Goal: Task Accomplishment & Management: Use online tool/utility

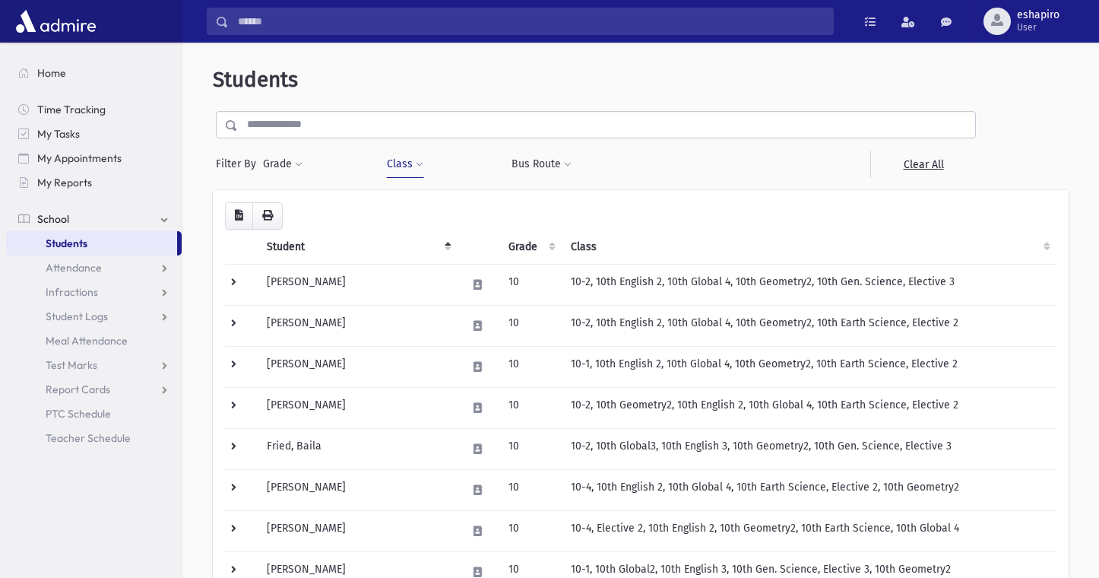
scroll to position [380, 0]
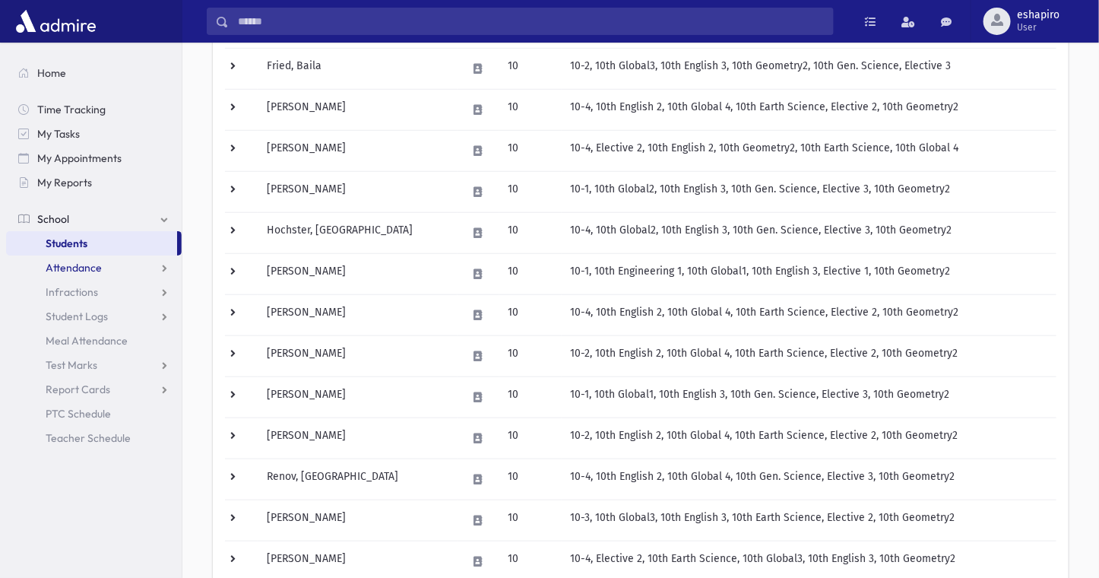
click at [84, 271] on span "Attendance" at bounding box center [74, 268] width 56 height 14
click at [74, 291] on span "Entry" at bounding box center [71, 292] width 26 height 14
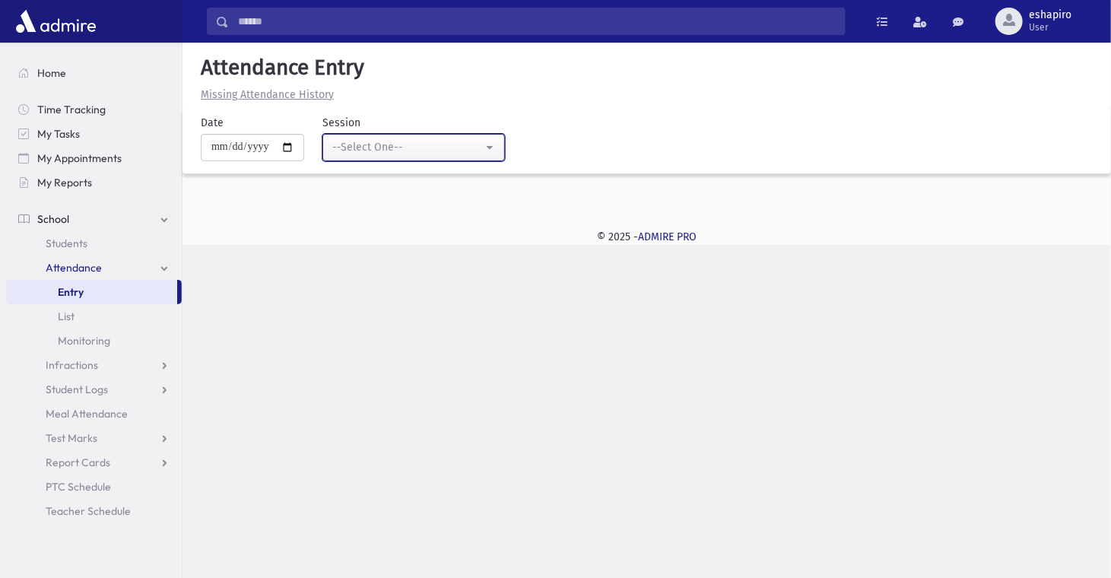
click at [384, 152] on div "--Select One--" at bounding box center [407, 147] width 151 height 16
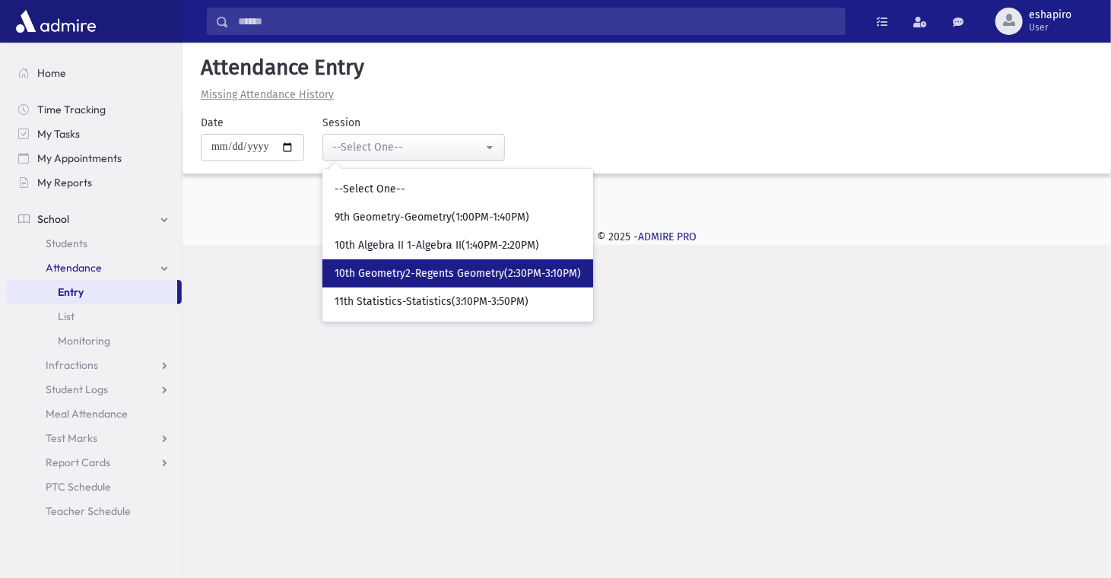
click at [424, 269] on span "10th Geometry2-Regents Geometry(2:30PM-3:10PM)" at bounding box center [458, 273] width 246 height 15
select select "*****"
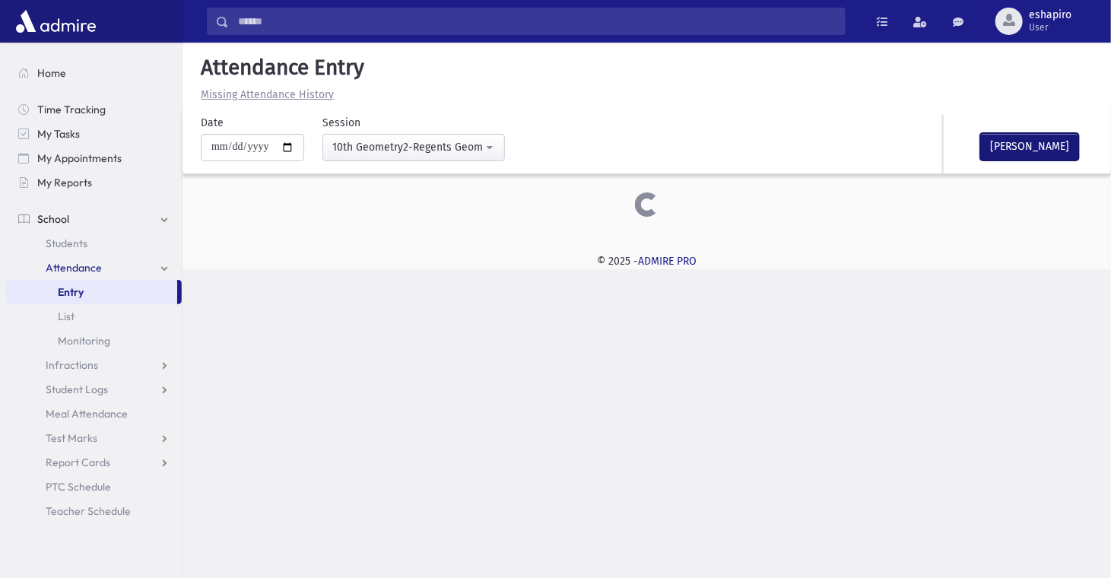
click at [1015, 143] on button "Mark Done" at bounding box center [1029, 146] width 99 height 27
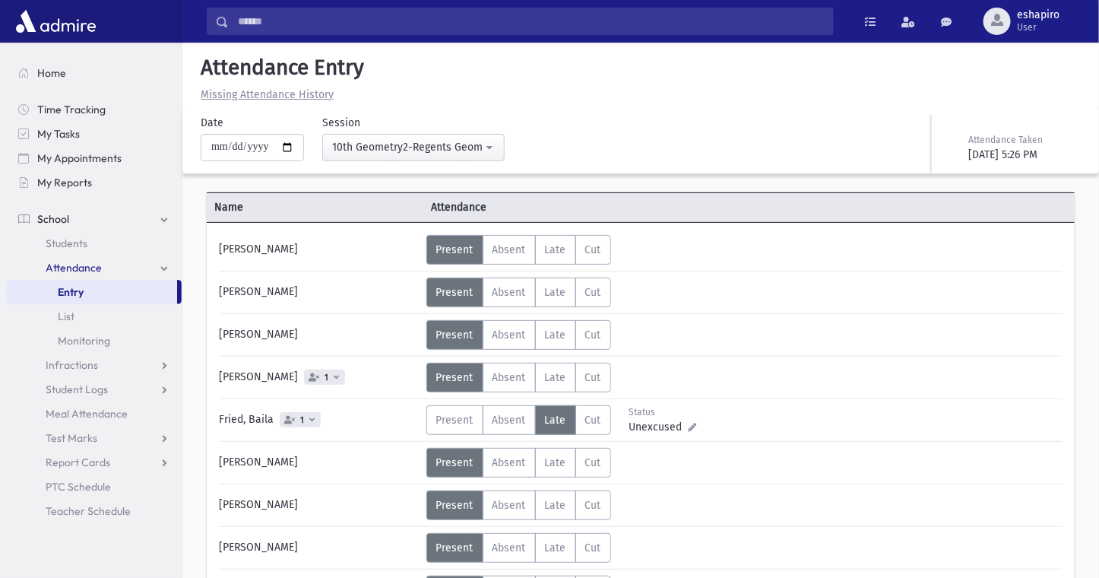
drag, startPoint x: 1015, startPoint y: 143, endPoint x: 760, endPoint y: 195, distance: 260.1
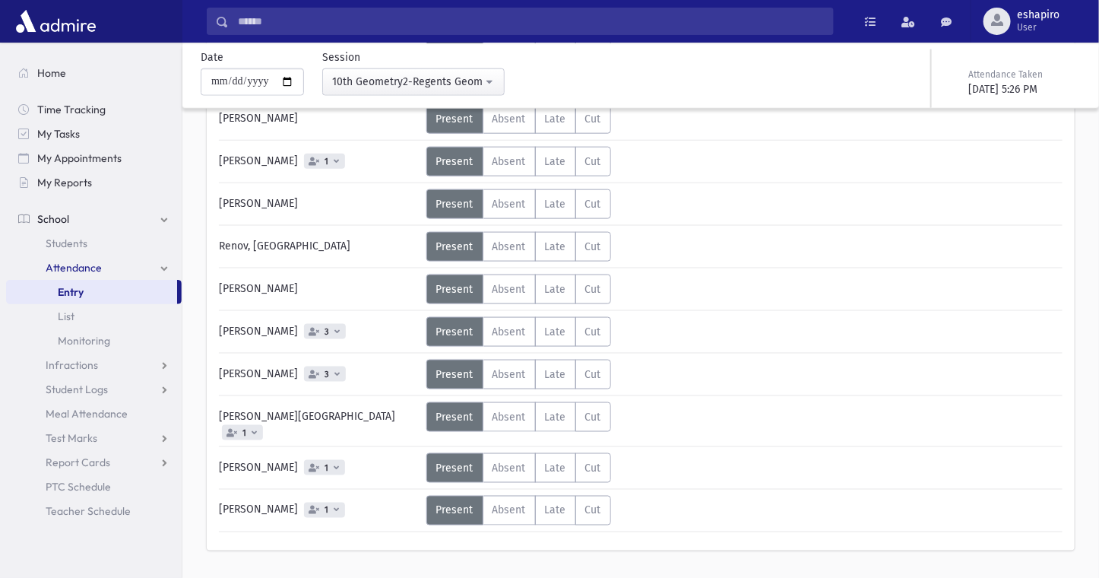
scroll to position [671, 0]
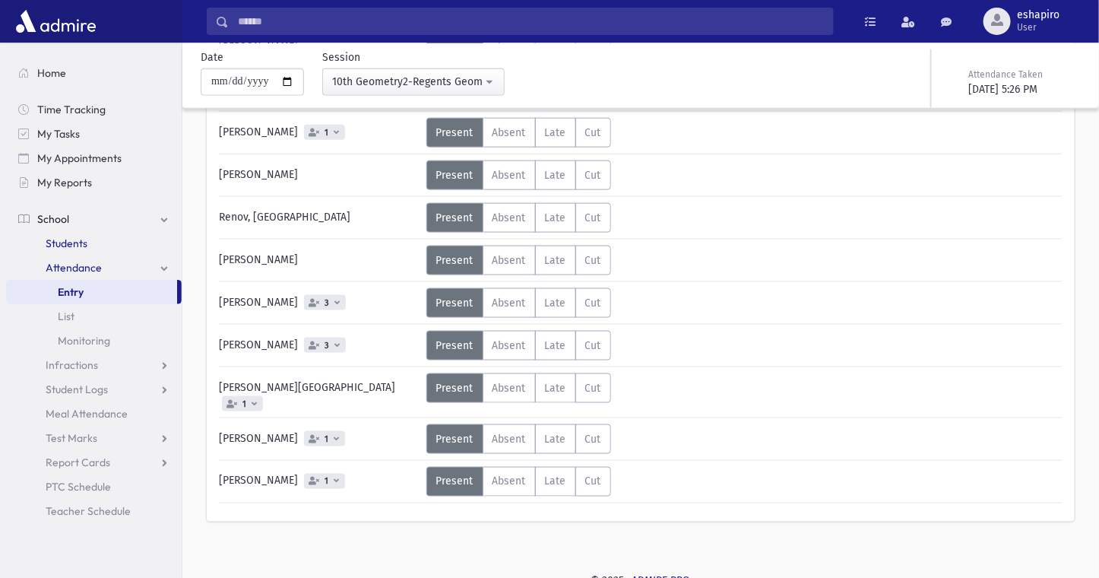
click at [73, 240] on span "Students" at bounding box center [67, 243] width 42 height 14
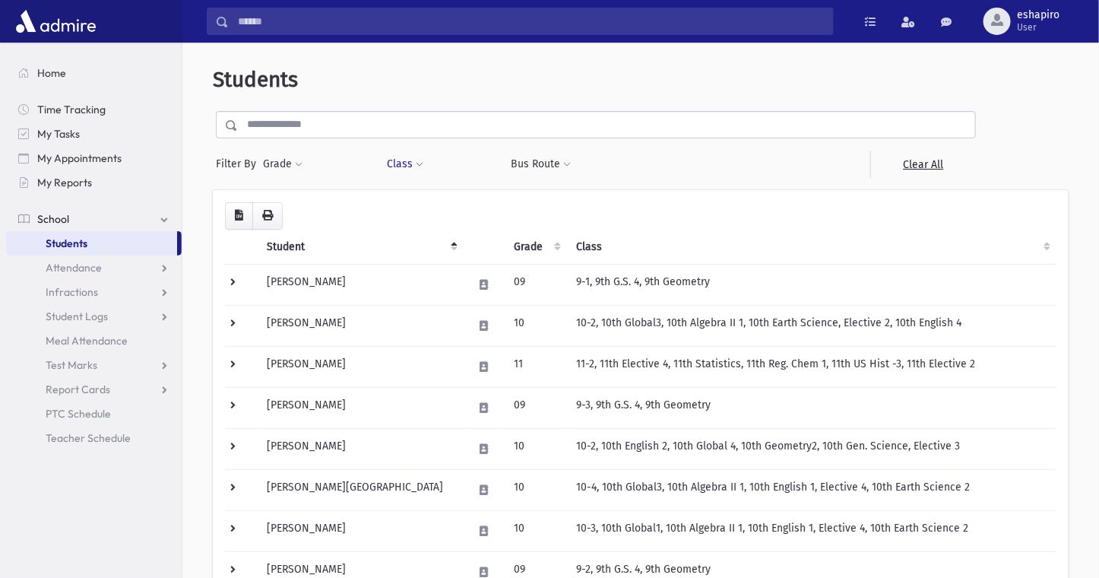
click at [416, 162] on span at bounding box center [420, 164] width 8 height 9
click at [434, 195] on ul at bounding box center [466, 203] width 146 height 23
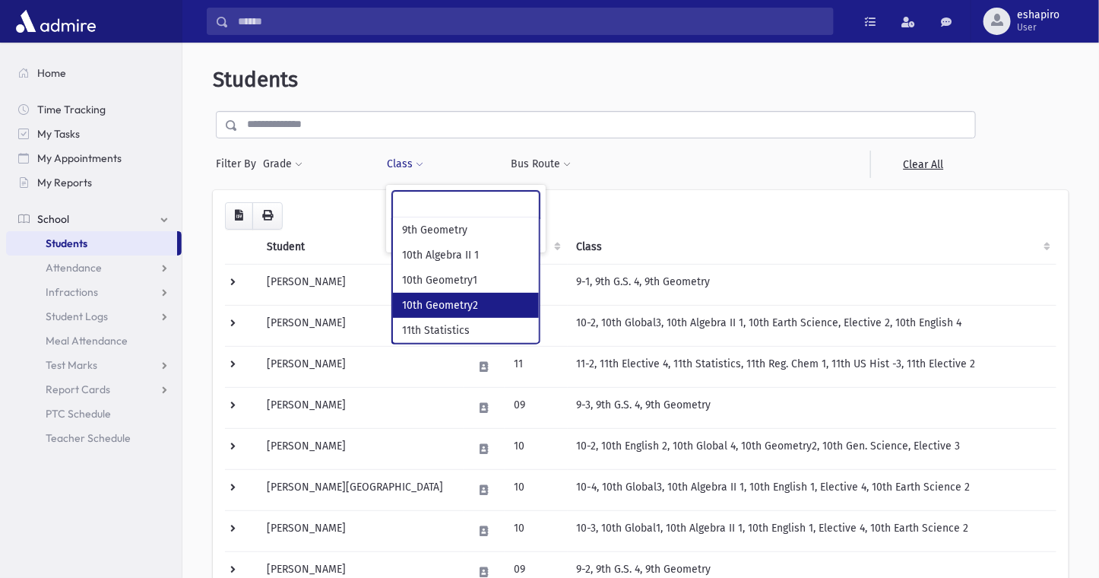
select select "***"
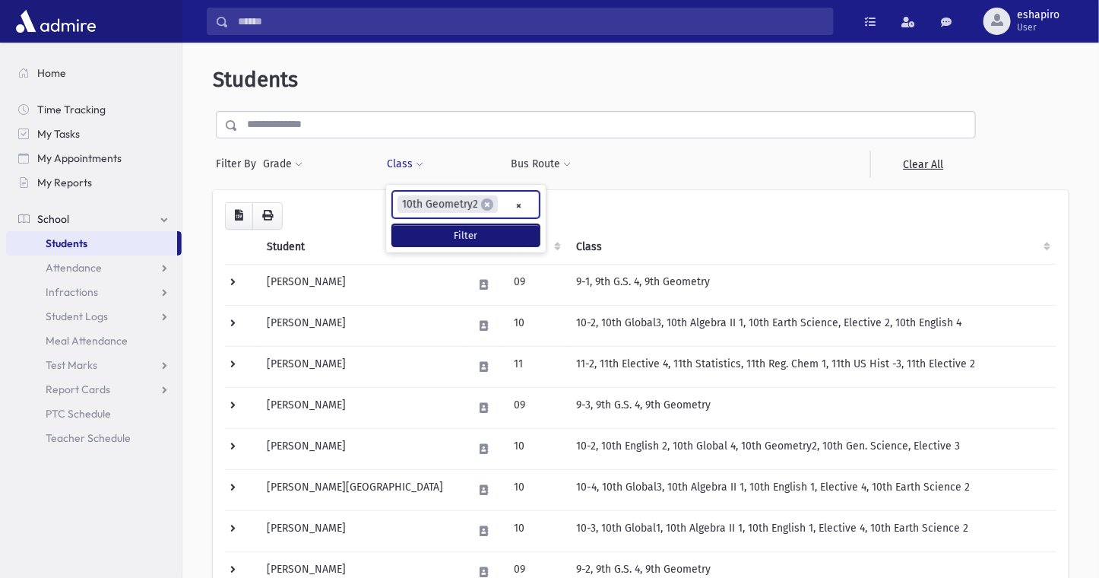
click at [470, 233] on button "Filter" at bounding box center [466, 235] width 148 height 22
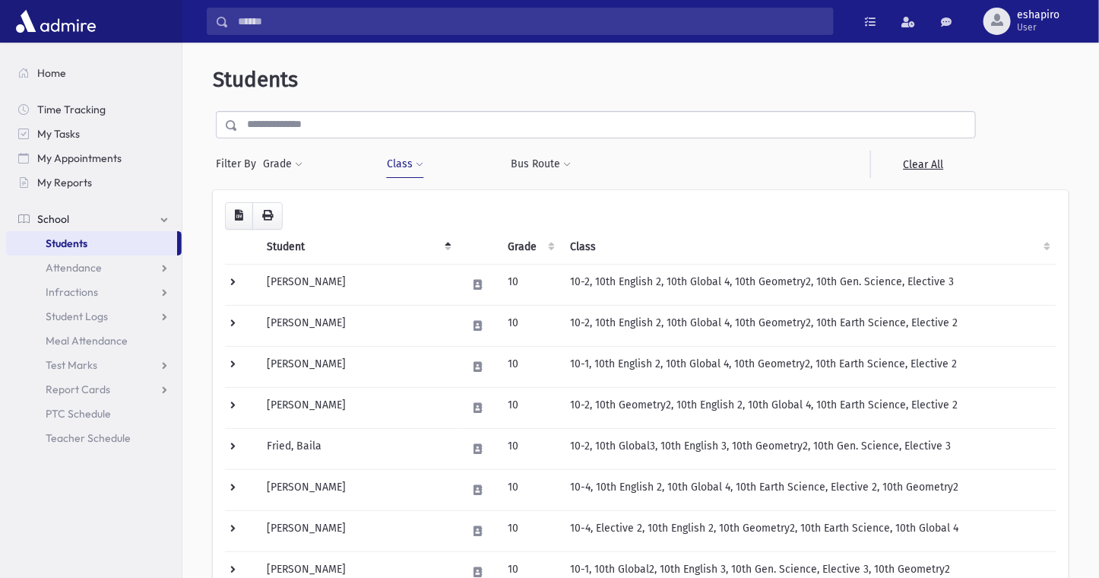
click at [401, 167] on button "Class" at bounding box center [405, 164] width 38 height 27
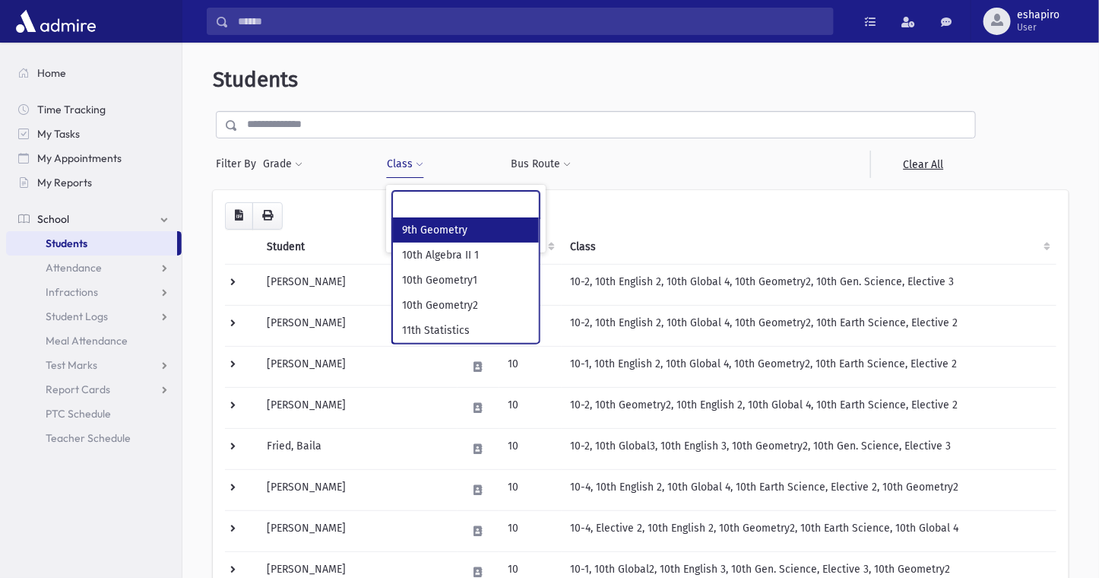
scroll to position [40, 0]
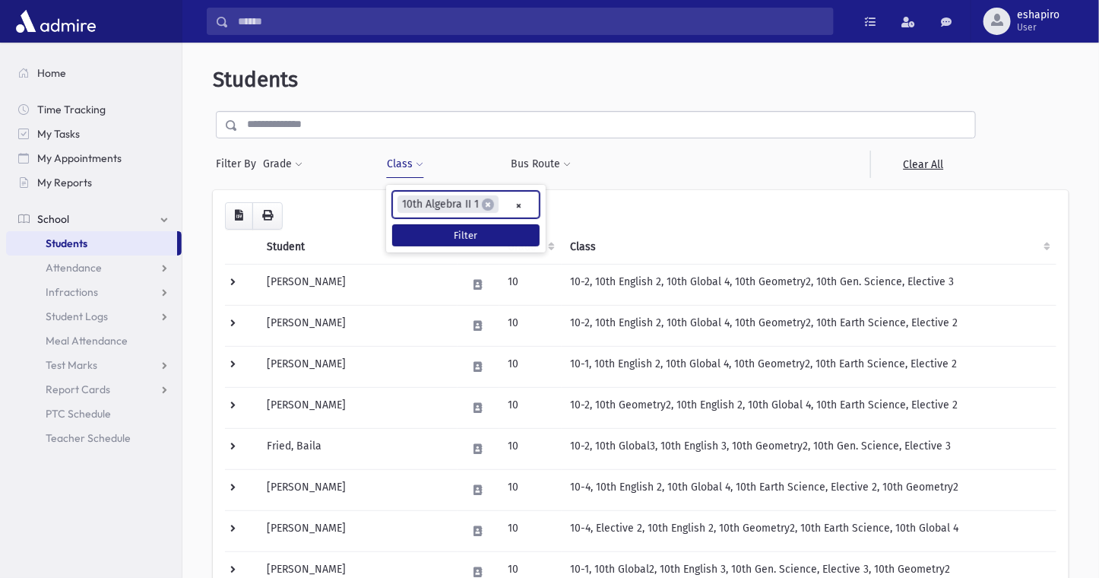
select select "***"
click at [439, 232] on button "Filter" at bounding box center [466, 235] width 148 height 22
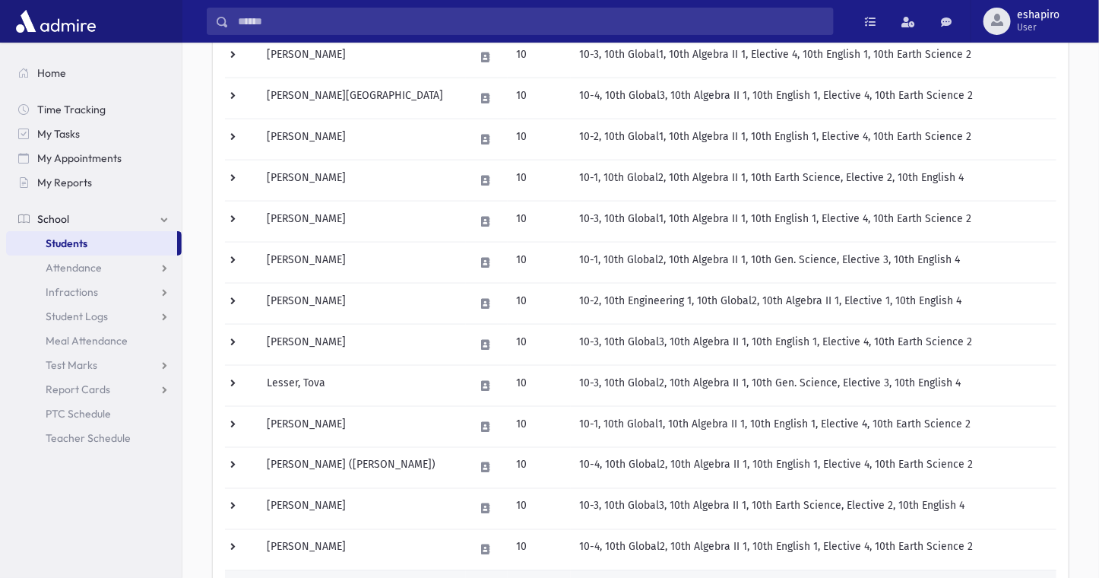
scroll to position [874, 0]
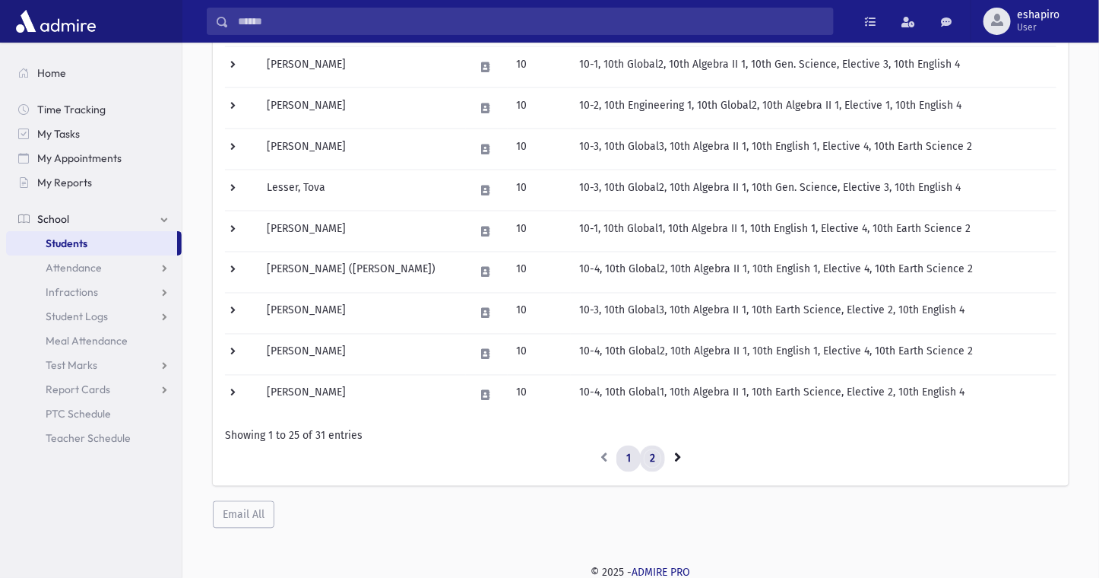
click at [653, 456] on link "2" at bounding box center [652, 459] width 25 height 27
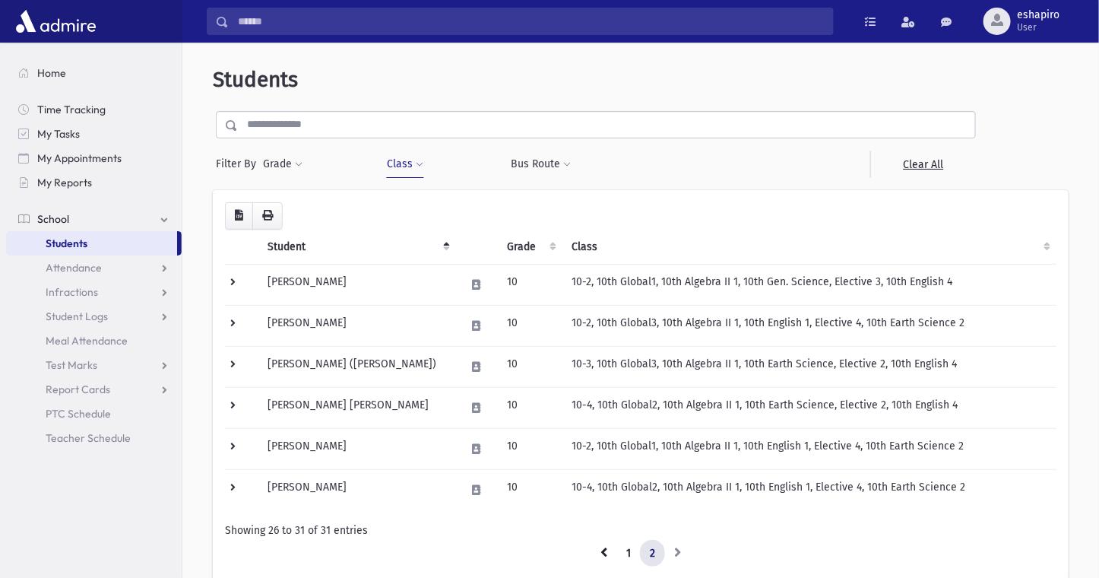
click at [418, 164] on span at bounding box center [420, 164] width 8 height 9
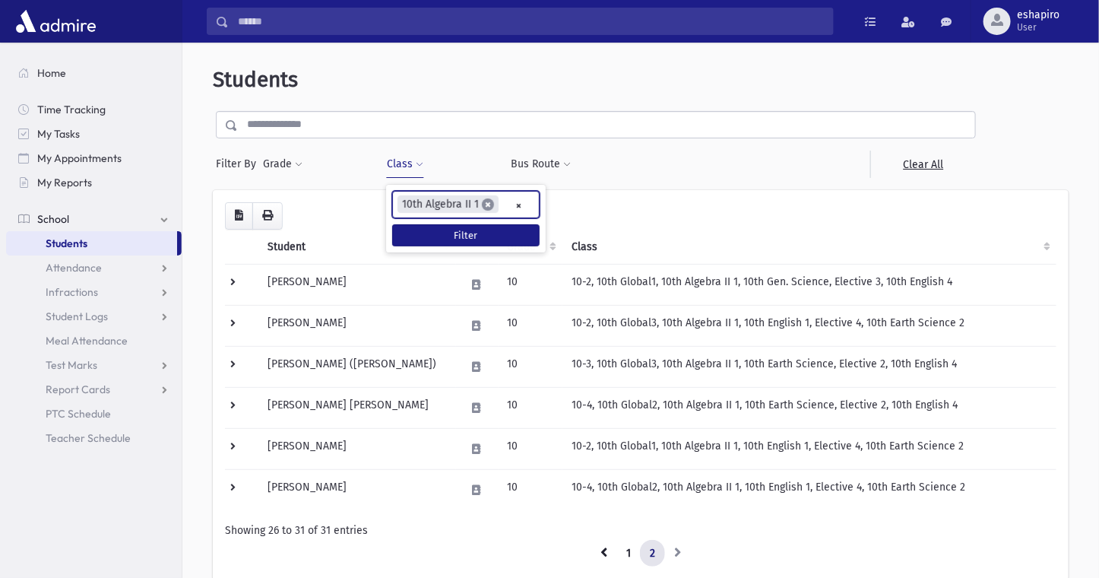
click at [489, 205] on span "×" at bounding box center [488, 204] width 12 height 12
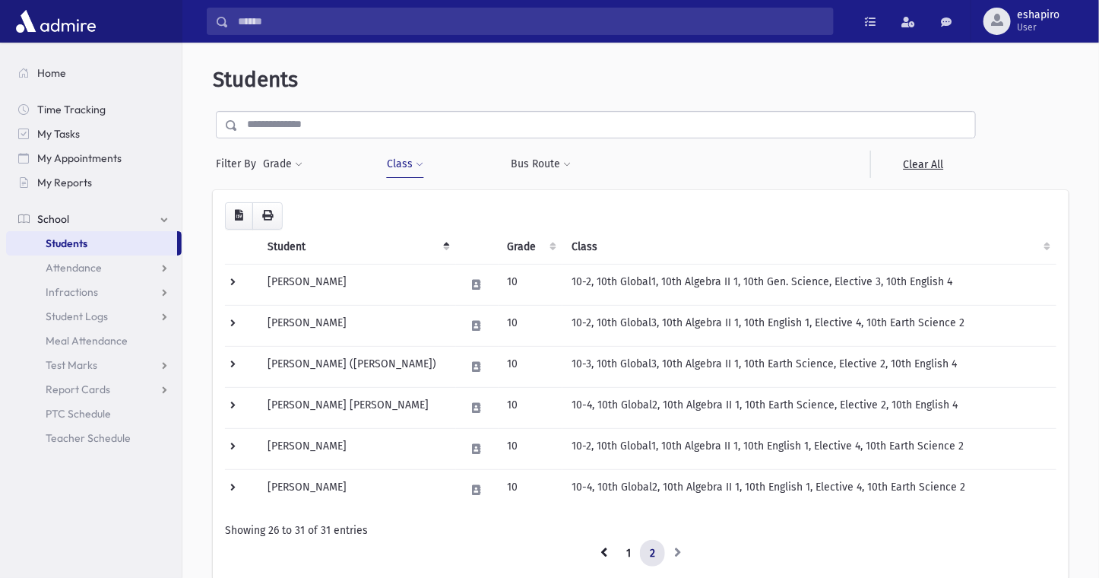
click at [410, 165] on button "Class" at bounding box center [405, 164] width 38 height 27
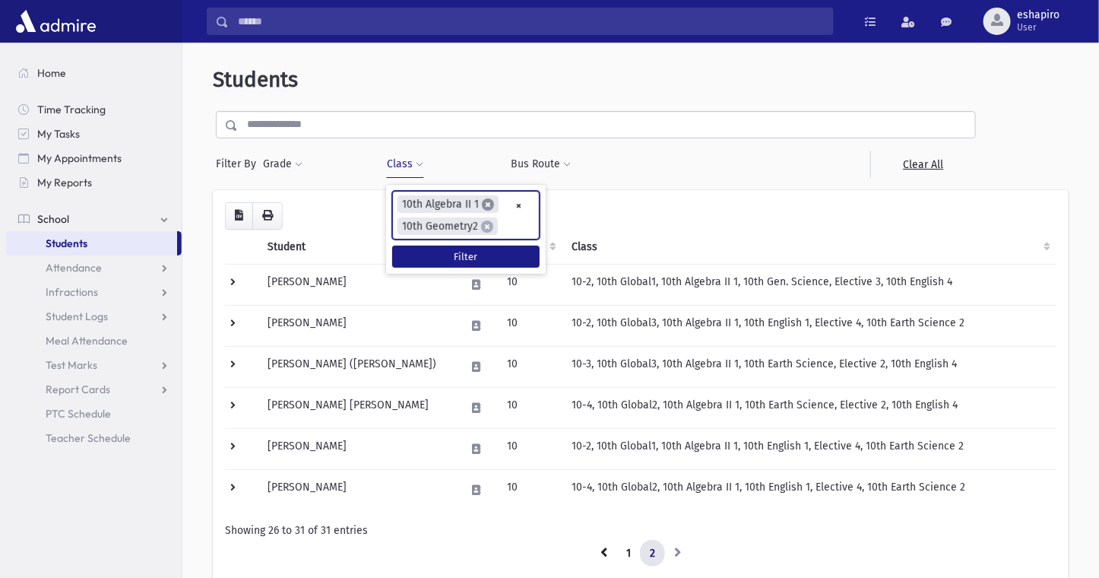
click at [487, 206] on span "×" at bounding box center [488, 204] width 12 height 12
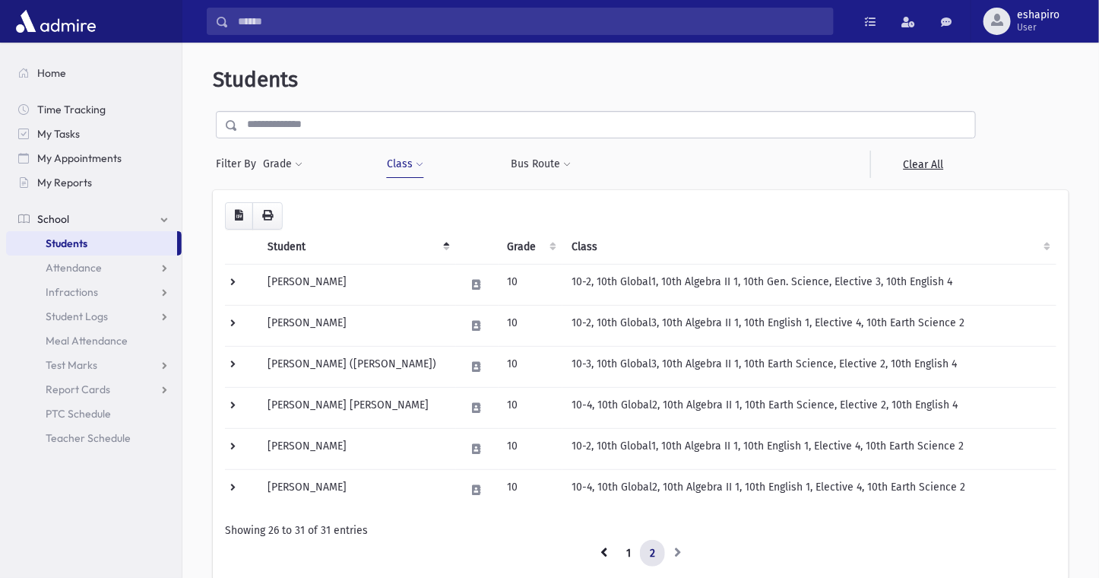
click at [462, 175] on div "**********" at bounding box center [440, 164] width 109 height 27
click at [411, 169] on button "Class" at bounding box center [405, 164] width 38 height 27
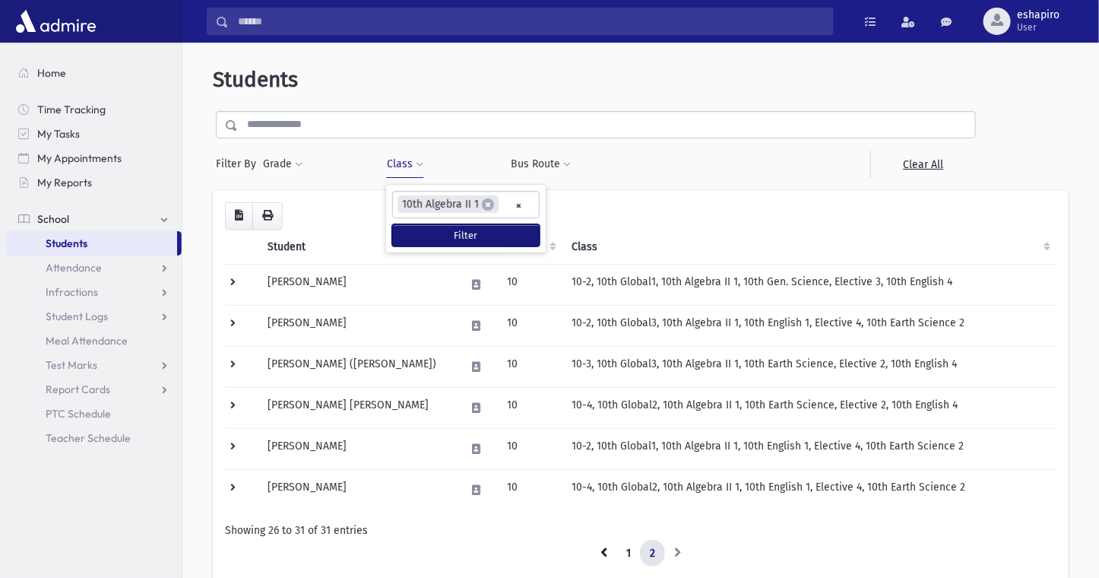
click at [455, 224] on button "Filter" at bounding box center [466, 235] width 148 height 22
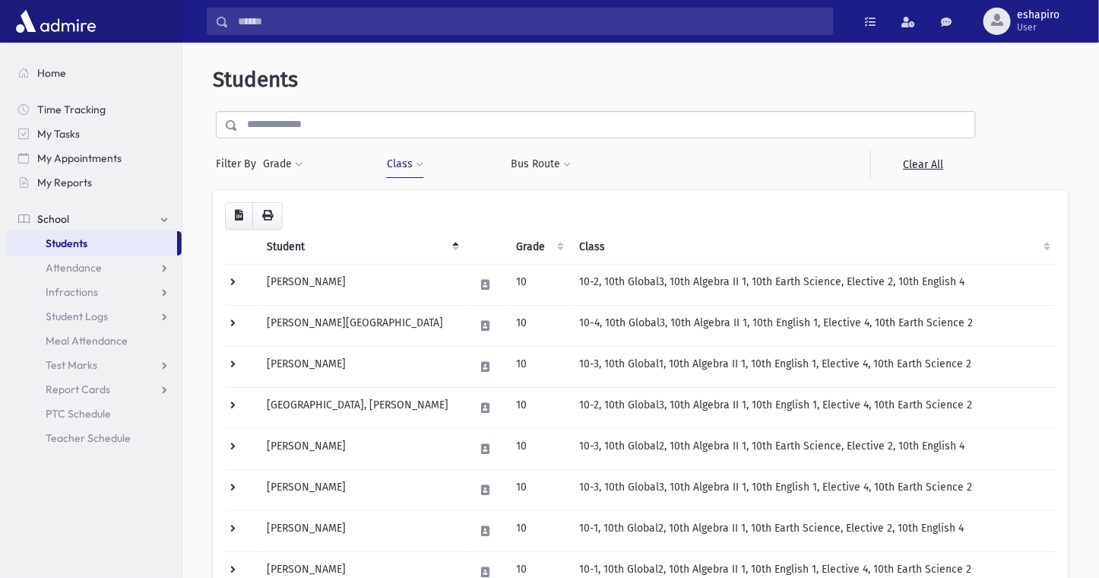
click at [411, 162] on button "Class" at bounding box center [405, 164] width 38 height 27
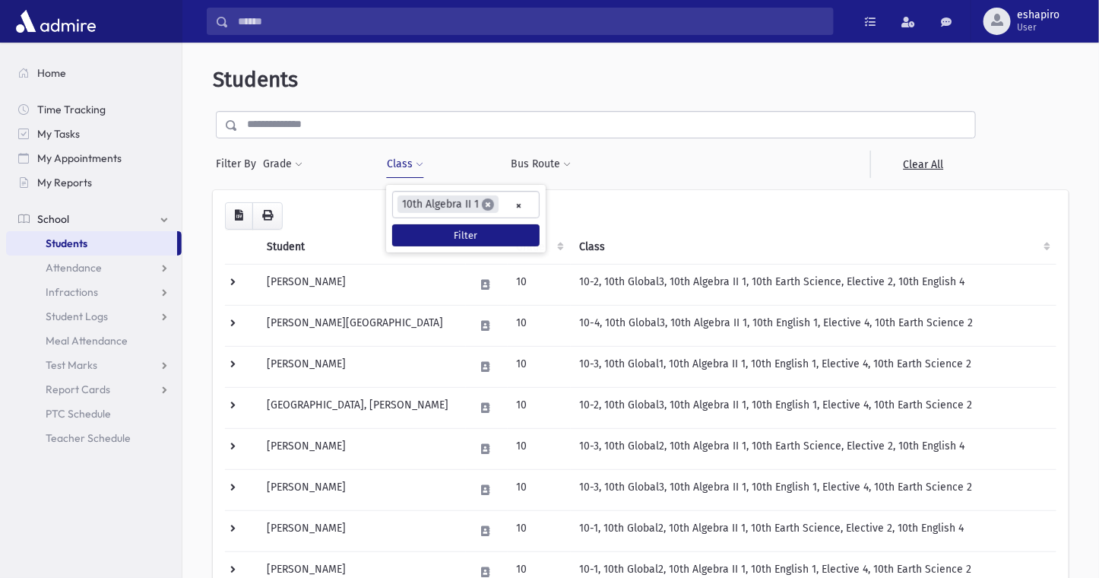
click at [487, 205] on span "×" at bounding box center [488, 204] width 12 height 12
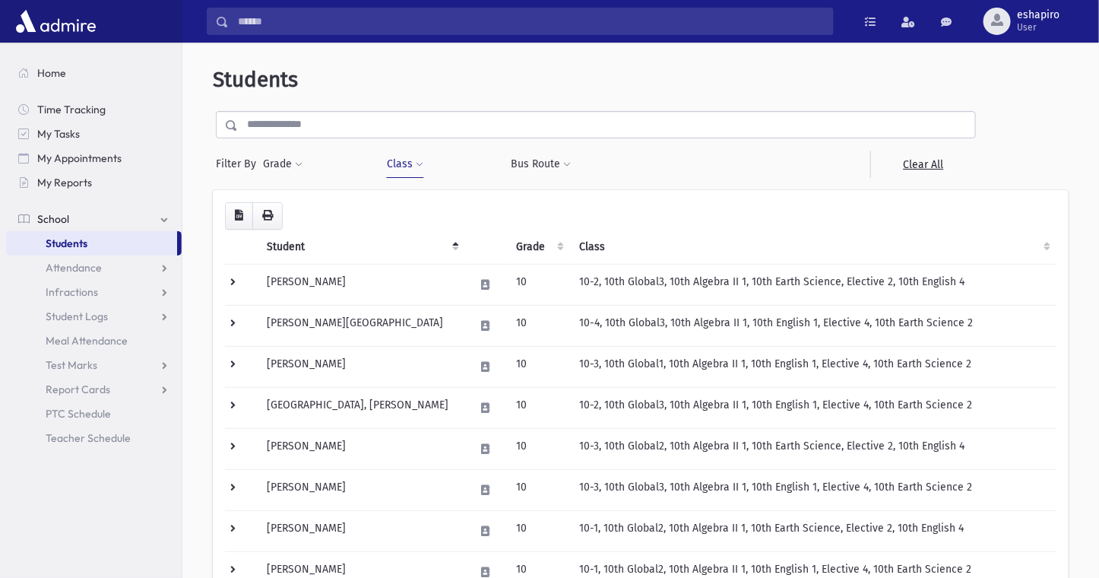
click at [405, 163] on button "Class" at bounding box center [405, 164] width 38 height 27
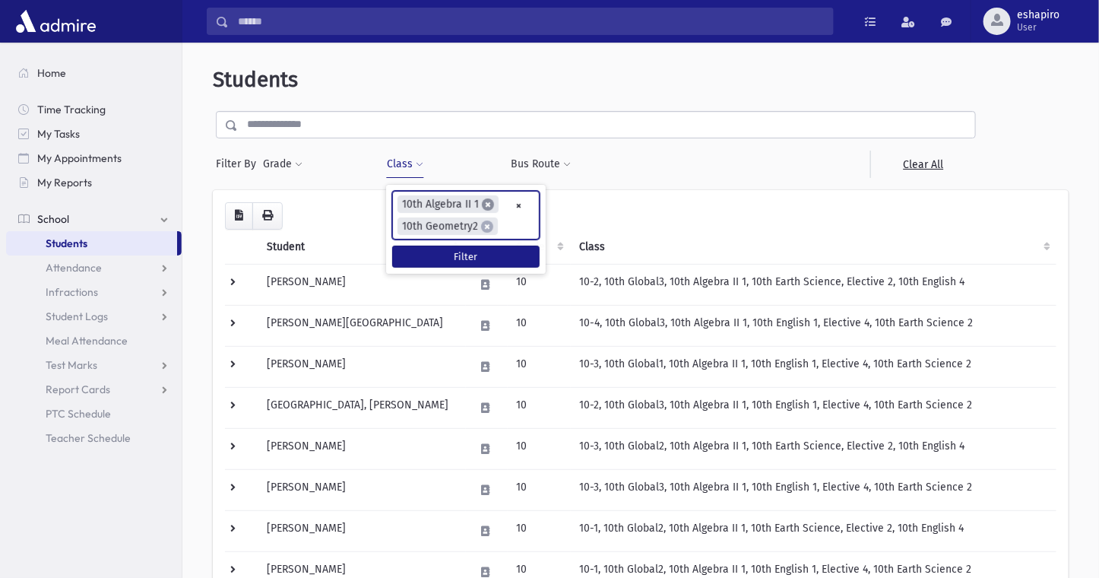
click at [487, 208] on span "×" at bounding box center [488, 204] width 12 height 12
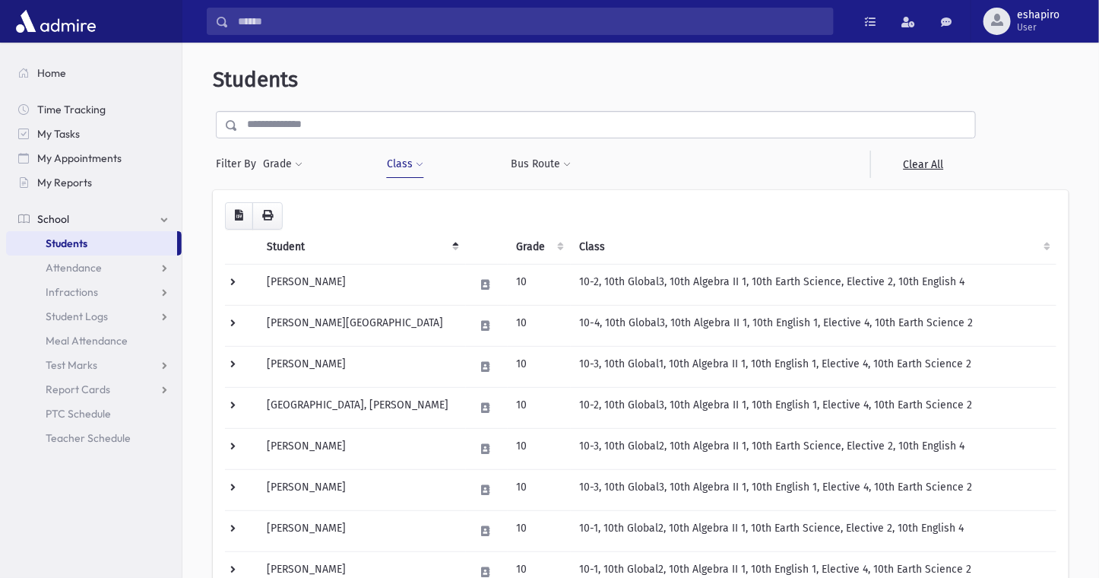
click at [408, 157] on button "Class" at bounding box center [405, 164] width 38 height 27
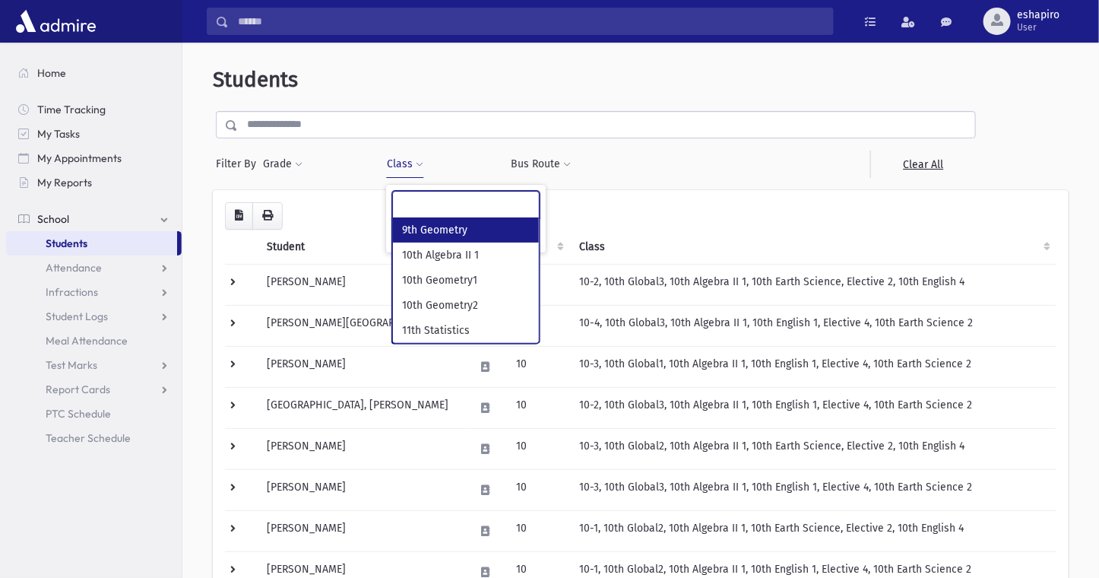
scroll to position [13, 0]
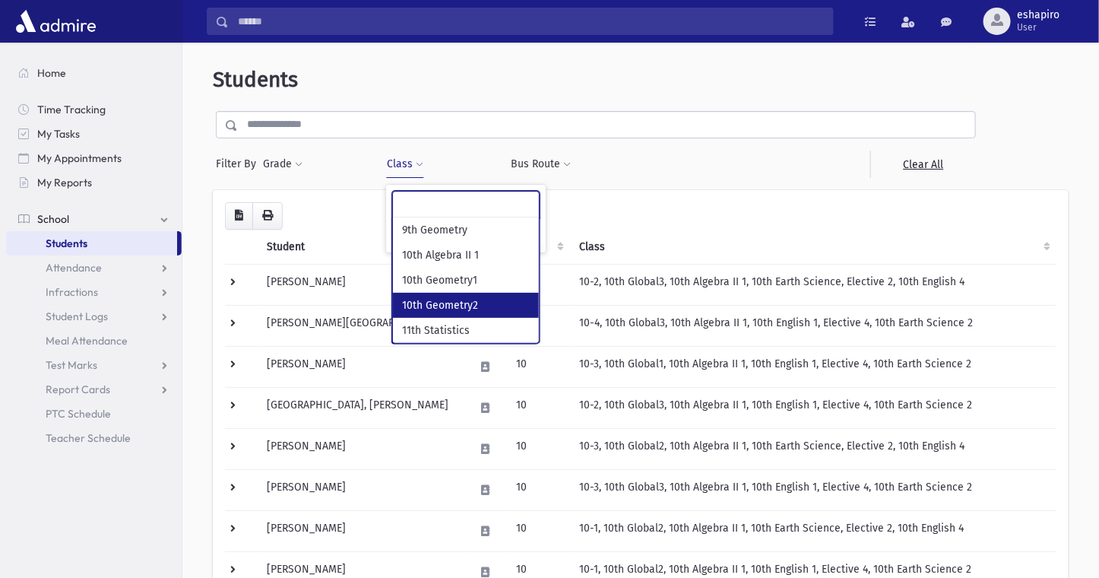
select select "***"
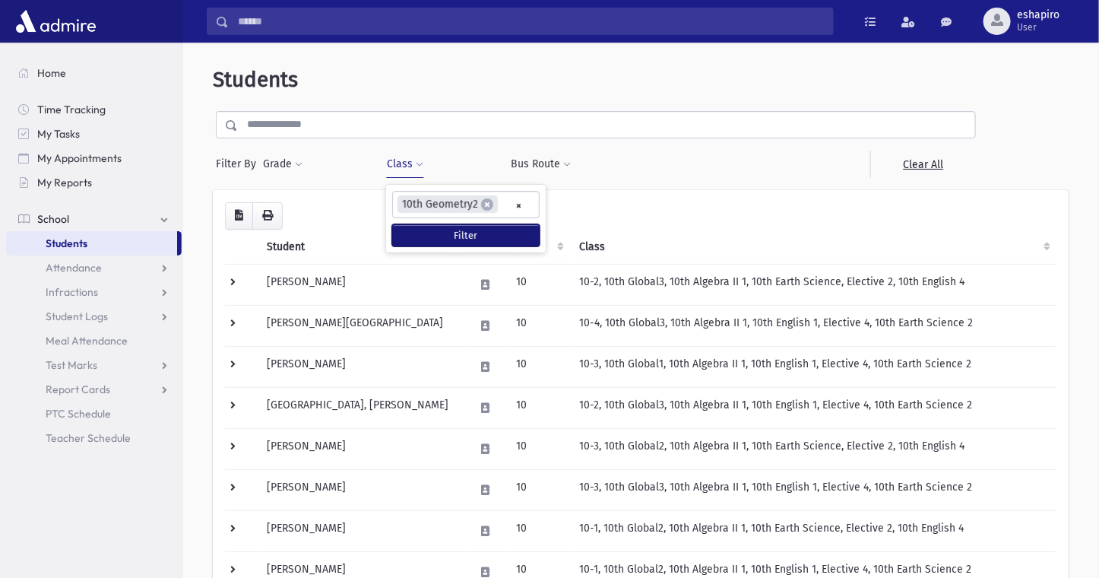
click at [468, 224] on button "Filter" at bounding box center [466, 235] width 148 height 22
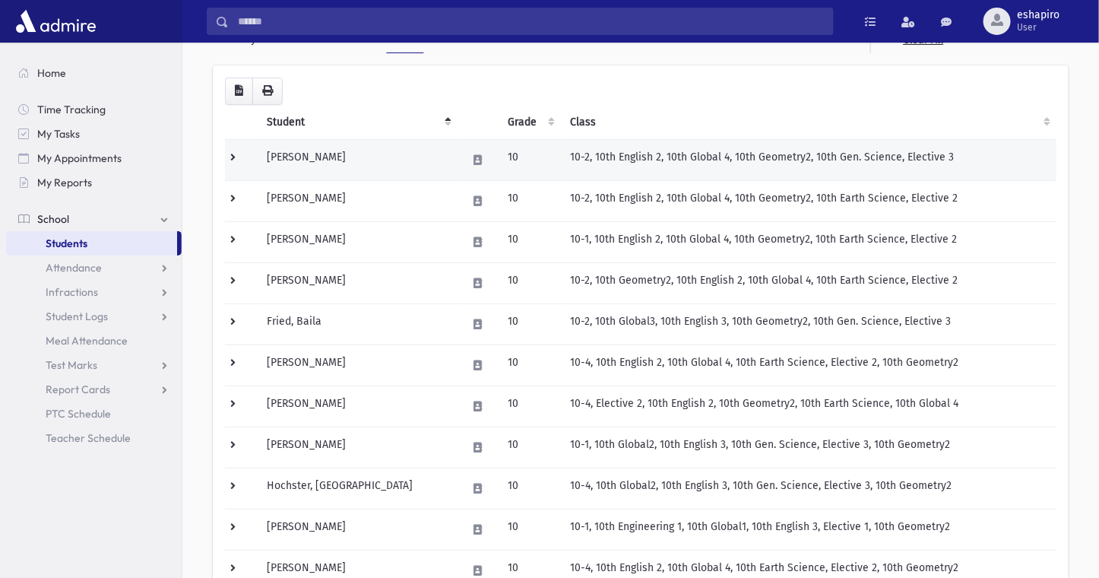
scroll to position [152, 0]
